Goal: Navigation & Orientation: Find specific page/section

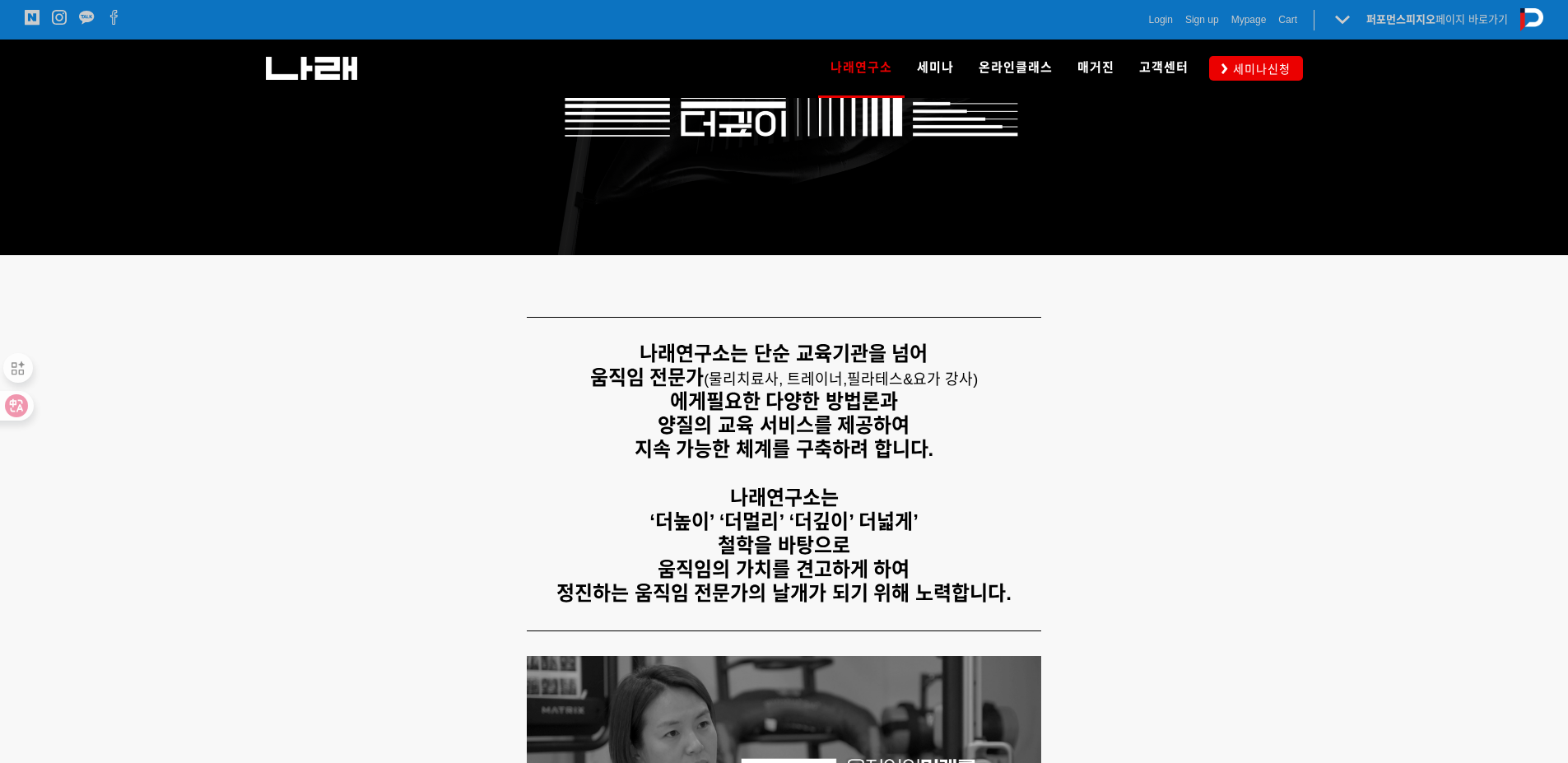
scroll to position [494, 0]
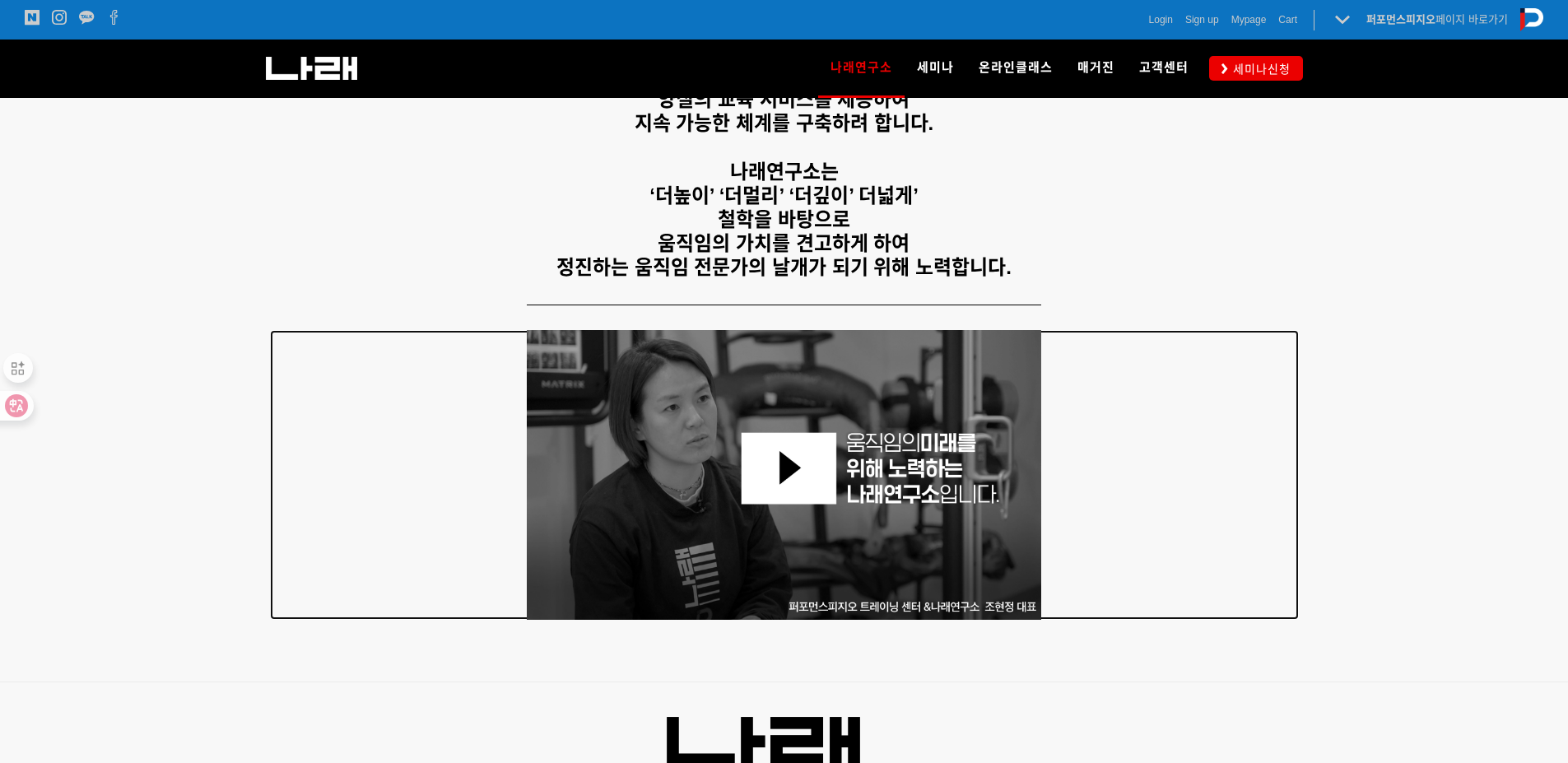
drag, startPoint x: 281, startPoint y: 330, endPoint x: 261, endPoint y: 334, distance: 20.4
click at [279, 333] on div at bounding box center [784, 475] width 1029 height 289
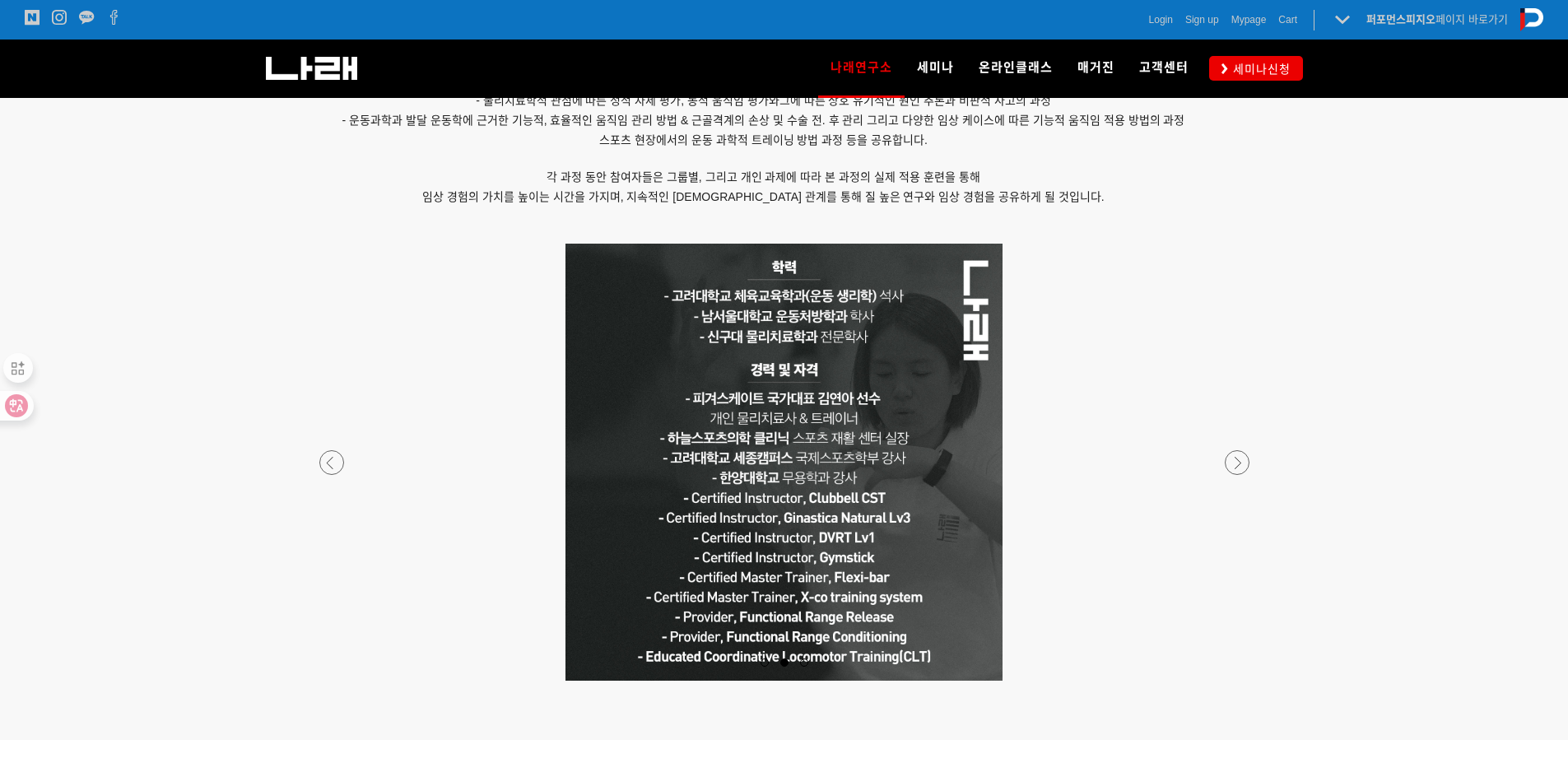
scroll to position [1317, 0]
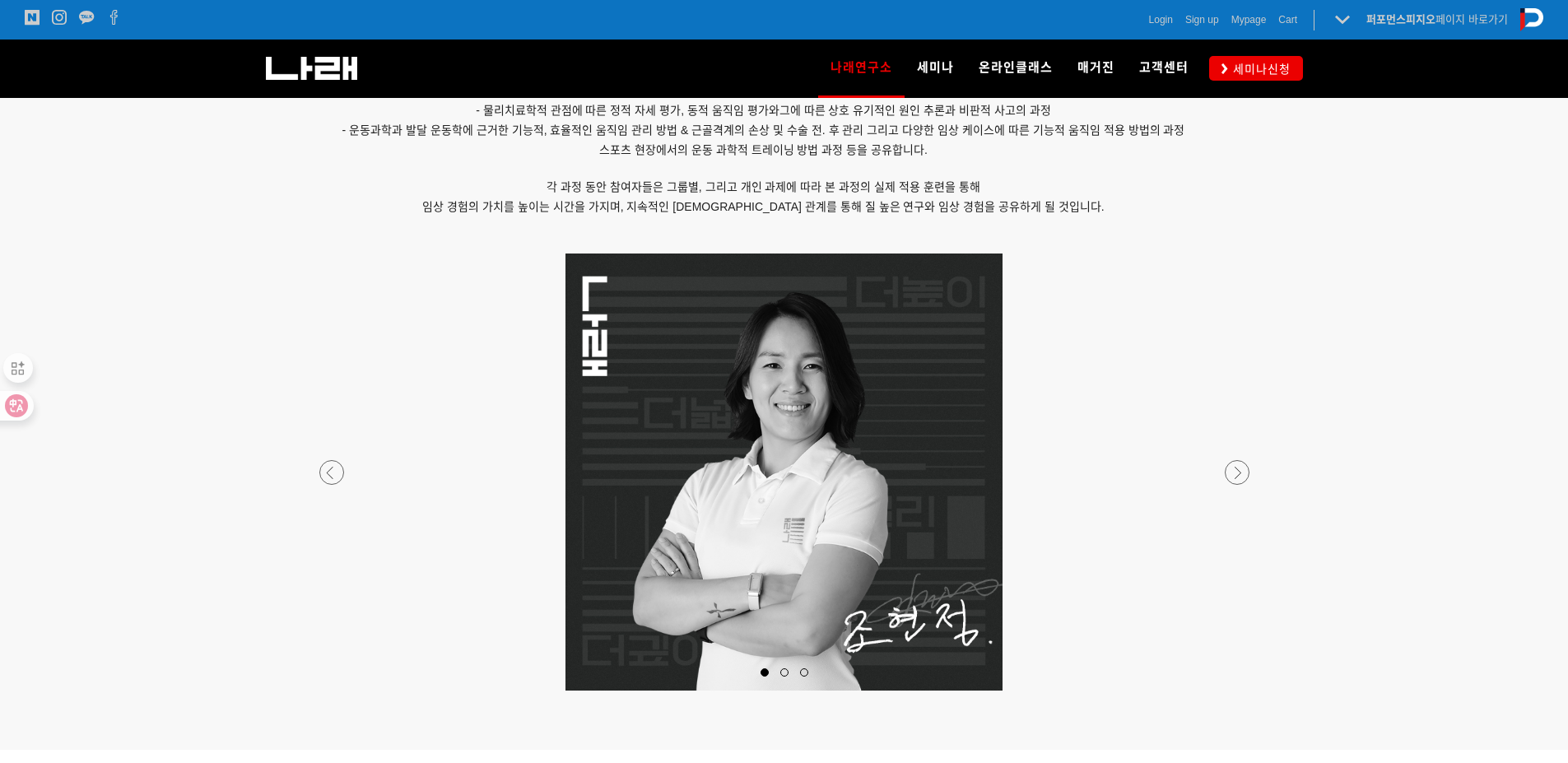
click at [1238, 691] on div at bounding box center [784, 691] width 972 height 0
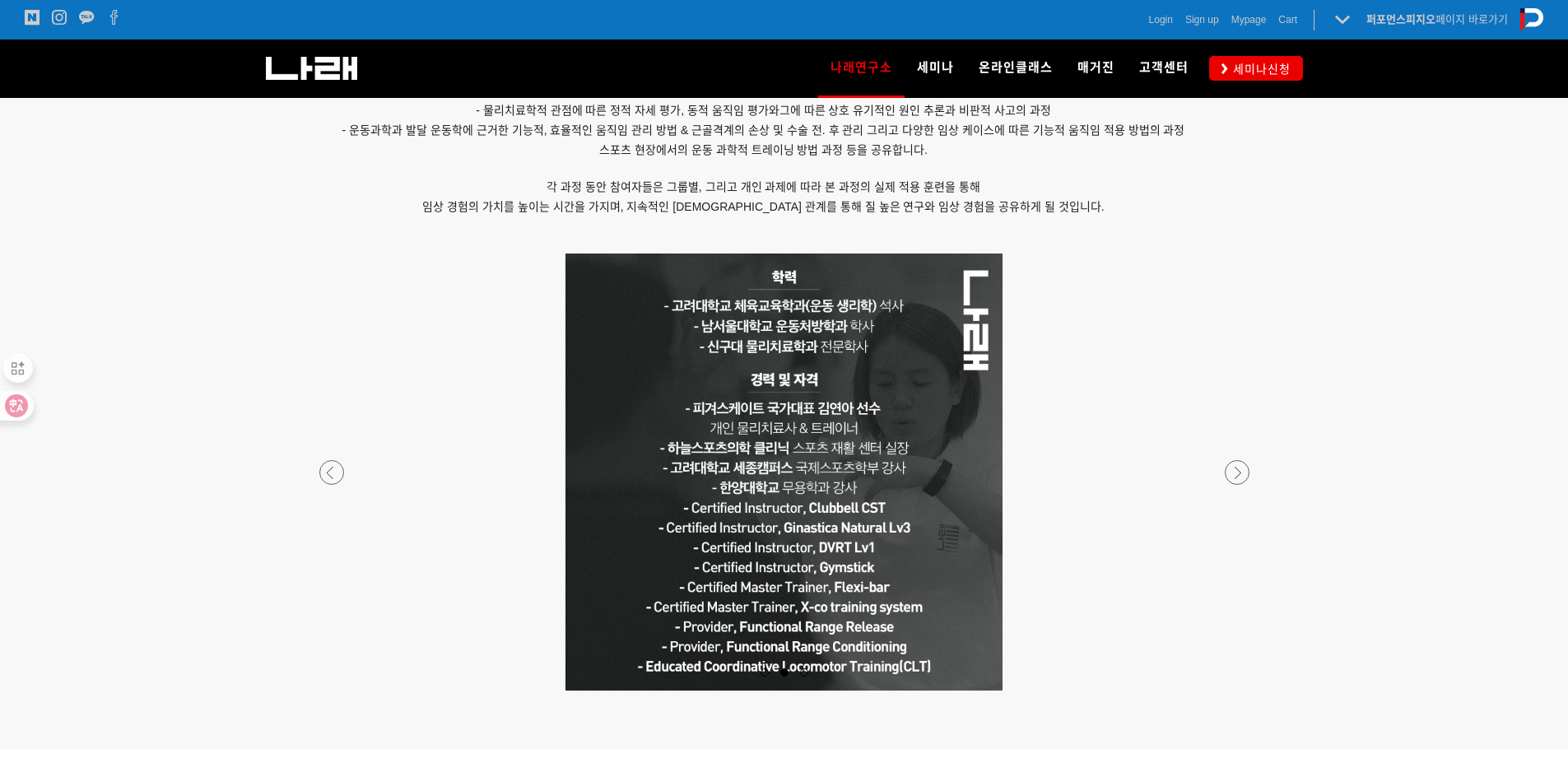
click at [1238, 691] on div at bounding box center [784, 691] width 972 height 0
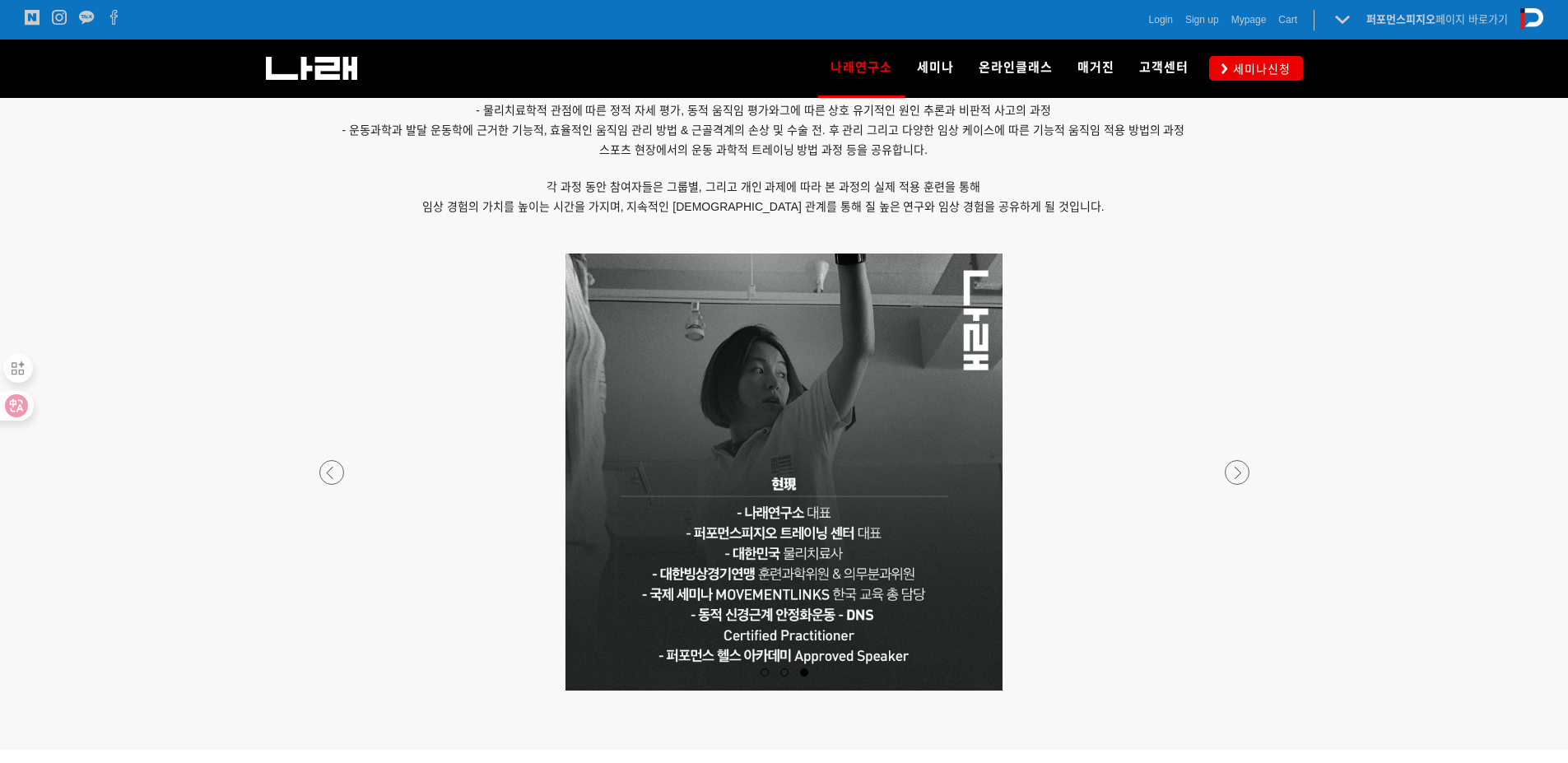
click at [1238, 691] on div at bounding box center [784, 691] width 972 height 0
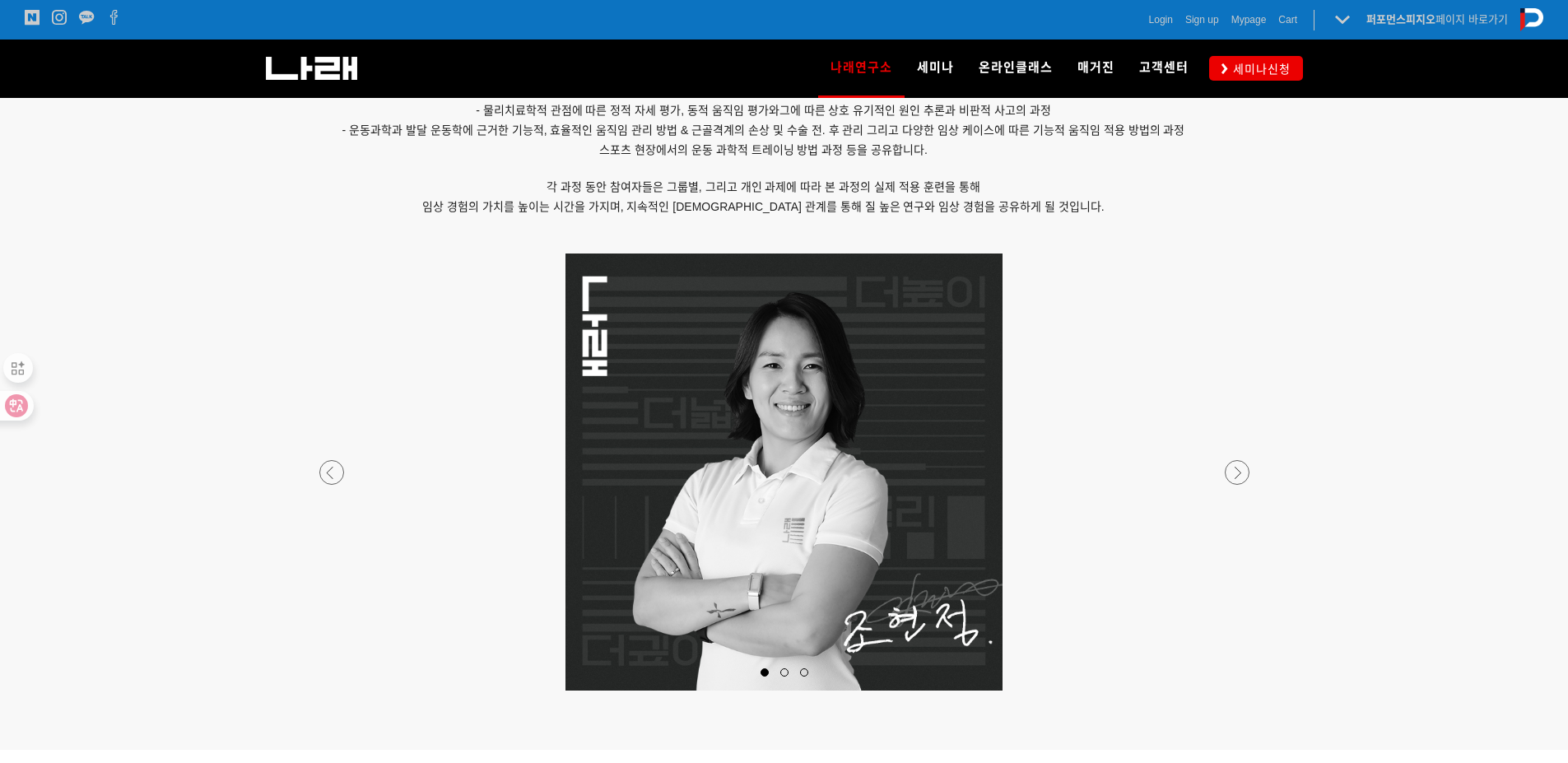
click at [1238, 691] on div at bounding box center [784, 691] width 972 height 0
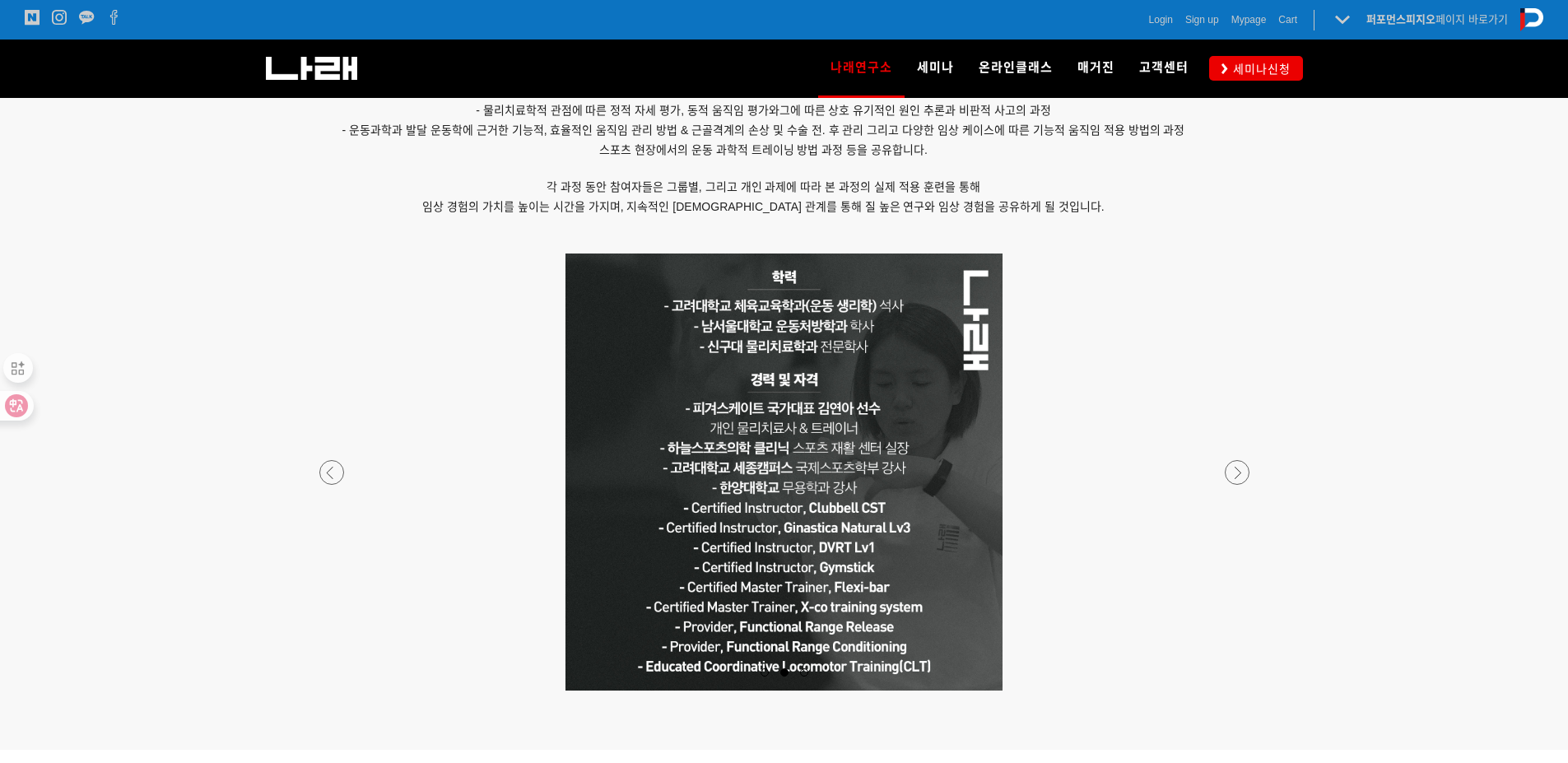
click at [1238, 691] on div at bounding box center [784, 691] width 972 height 0
